Goal: Task Accomplishment & Management: Manage account settings

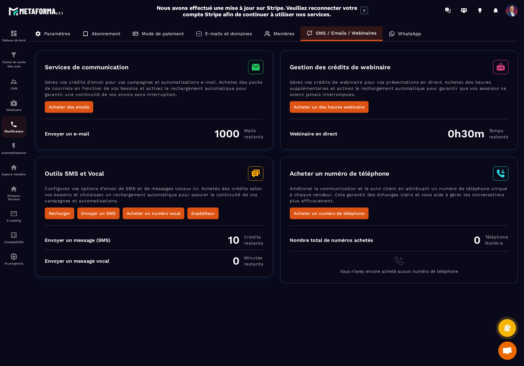
click at [9, 132] on p "Planificateur" at bounding box center [14, 131] width 25 height 3
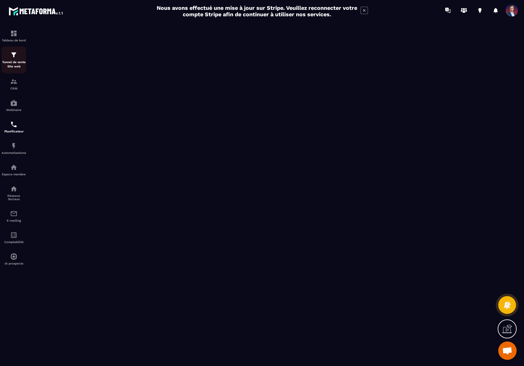
click at [13, 58] on img at bounding box center [13, 54] width 7 height 7
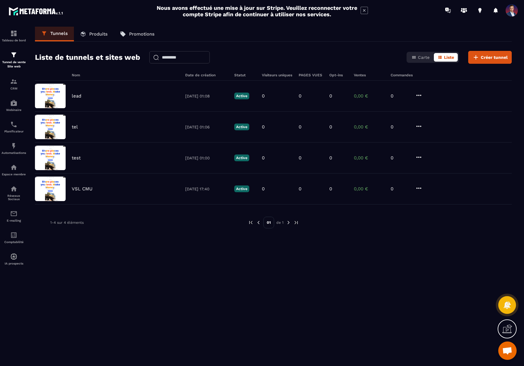
click at [514, 13] on span at bounding box center [511, 10] width 12 height 12
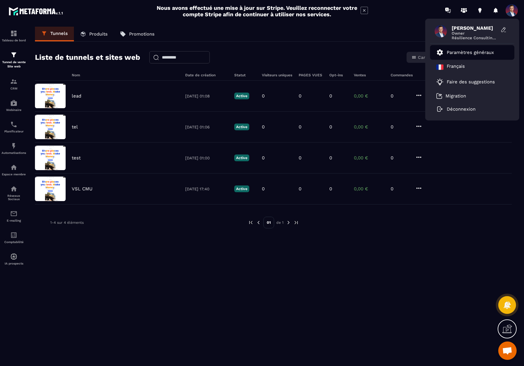
click at [478, 49] on link "Paramètres généraux" at bounding box center [465, 52] width 58 height 7
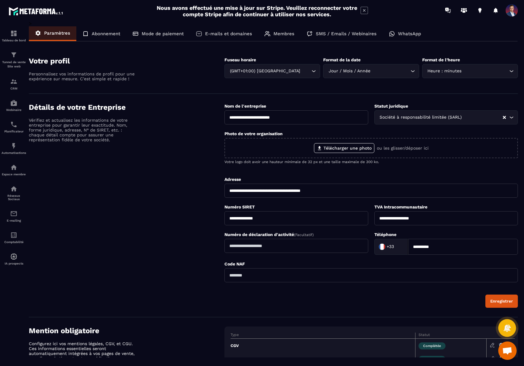
click at [280, 32] on p "Membres" at bounding box center [283, 34] width 21 height 6
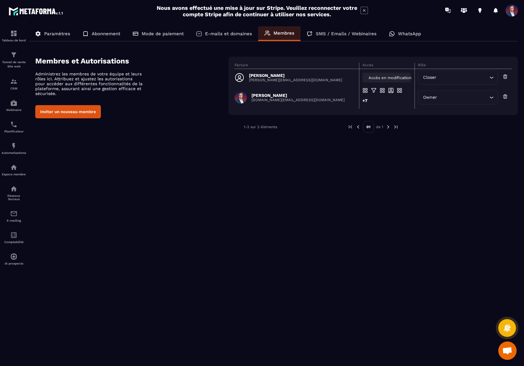
click at [383, 73] on div "Accès en modification" at bounding box center [386, 78] width 48 height 10
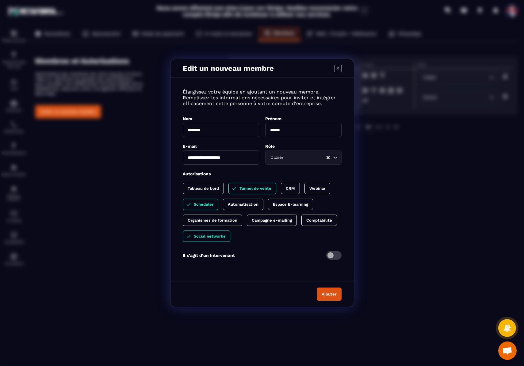
click at [334, 297] on button "Ajouter" at bounding box center [328, 293] width 25 height 13
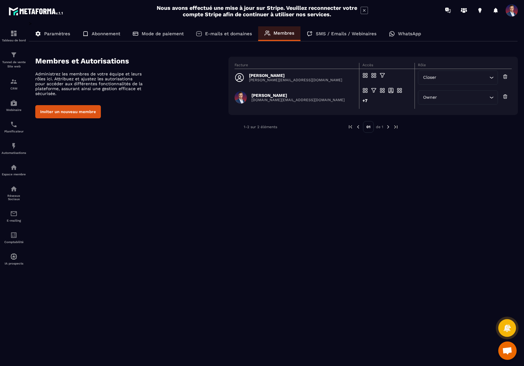
click at [389, 127] on img at bounding box center [388, 127] width 6 height 6
click at [379, 76] on span "Accès en modification" at bounding box center [389, 77] width 43 height 5
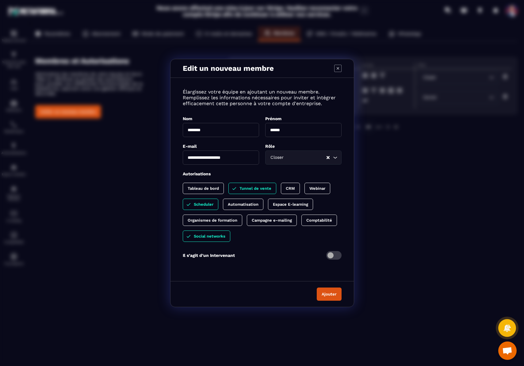
click at [339, 62] on div "Edit un nouveau membre" at bounding box center [261, 68] width 183 height 19
click at [339, 68] on icon "Modal window" at bounding box center [337, 68] width 7 height 7
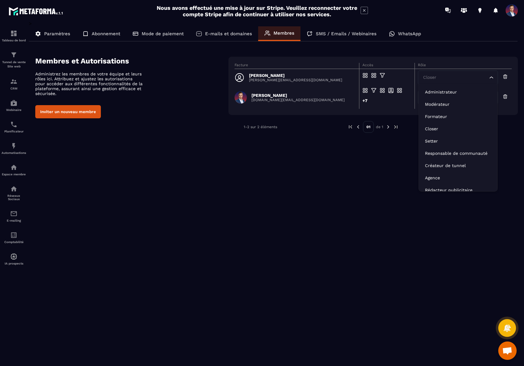
click at [466, 79] on input "Search for option" at bounding box center [455, 77] width 66 height 7
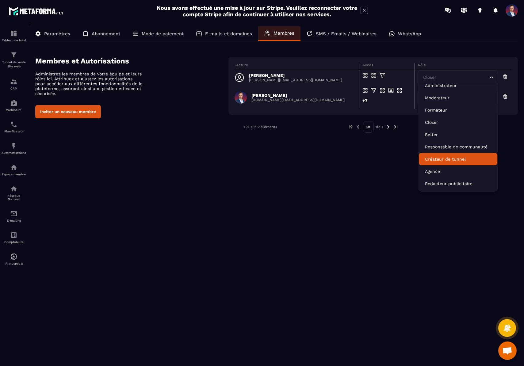
click at [463, 156] on p "Créateur de tunnel" at bounding box center [458, 159] width 66 height 6
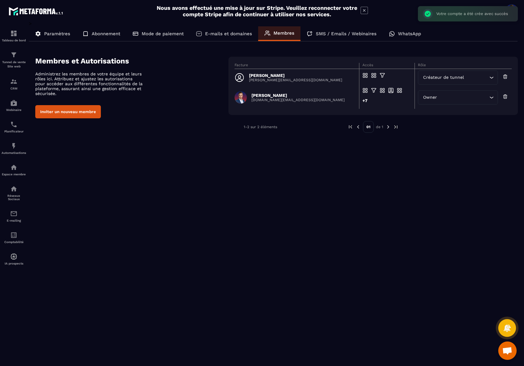
click at [448, 152] on div "> Paramètres Abonnement Mode de paiement E-mails et domaines Membres SMS / Emai…" at bounding box center [273, 189] width 489 height 337
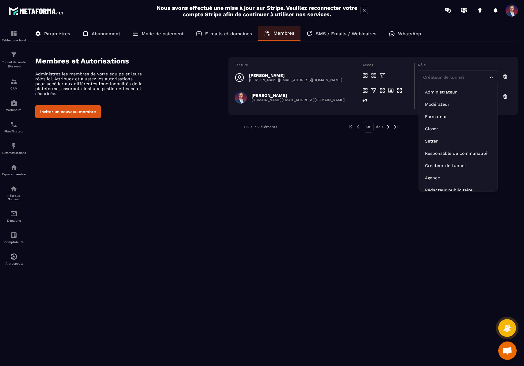
click at [447, 80] on div "Créateur de tunnel" at bounding box center [454, 77] width 67 height 7
click at [439, 126] on p "Closer" at bounding box center [458, 129] width 66 height 6
